Goal: Information Seeking & Learning: Stay updated

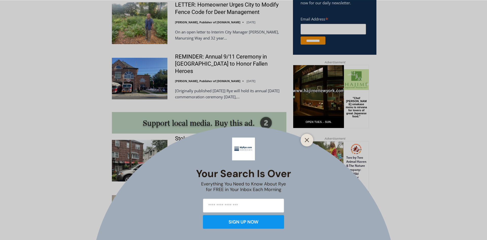
scroll to position [362, 0]
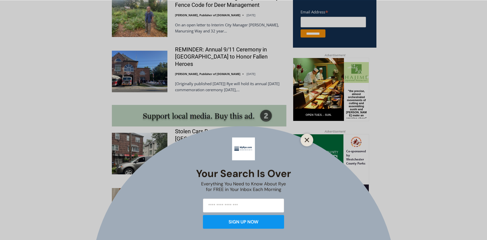
click at [308, 141] on line "Close" at bounding box center [307, 140] width 4 height 4
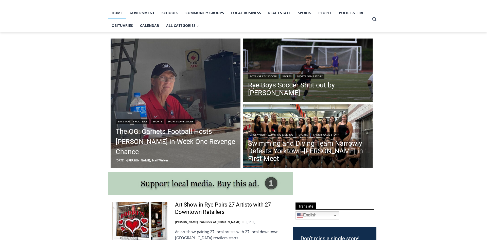
scroll to position [104, 0]
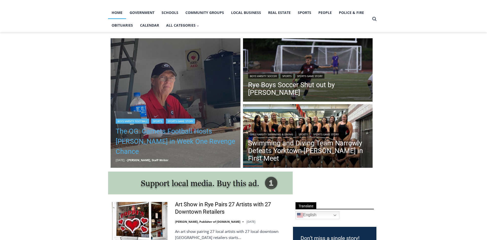
click at [221, 155] on link "The OG: Garnets Football Hosts Somers in Week One Revenge Chance" at bounding box center [176, 141] width 120 height 30
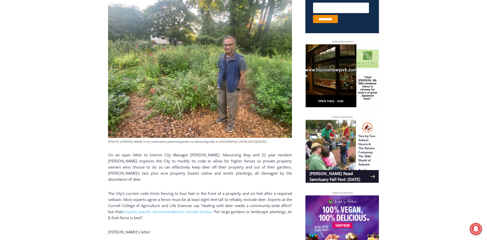
scroll to position [233, 0]
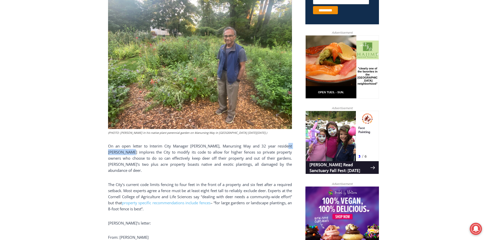
drag, startPoint x: 278, startPoint y: 148, endPoint x: 123, endPoint y: 155, distance: 155.0
click at [123, 155] on p "On an open letter to Interim City Manager [PERSON_NAME], Manursing Way and 32 y…" at bounding box center [200, 158] width 184 height 30
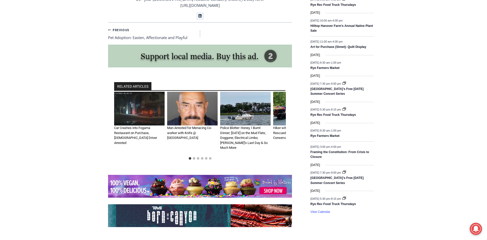
scroll to position [777, 0]
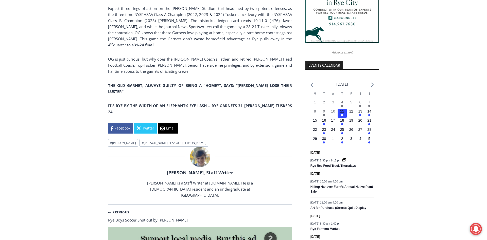
scroll to position [518, 0]
